Goal: Navigation & Orientation: Go to known website

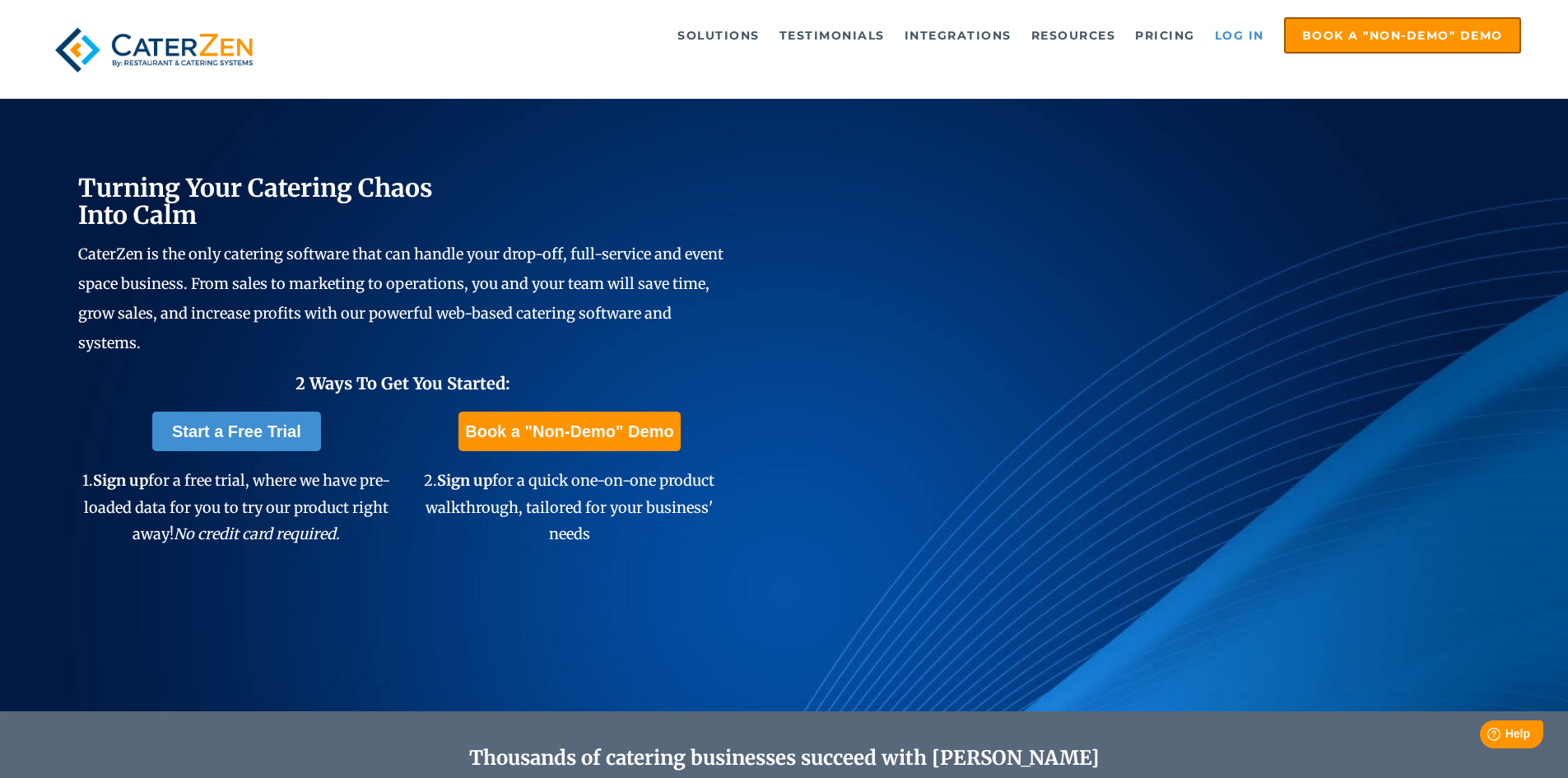
click at [1244, 41] on link "Log in" at bounding box center [1239, 35] width 65 height 33
click at [80, 50] on img at bounding box center [153, 49] width 214 height 65
click at [1244, 42] on link "Log in" at bounding box center [1239, 35] width 65 height 33
